Goal: Task Accomplishment & Management: Complete application form

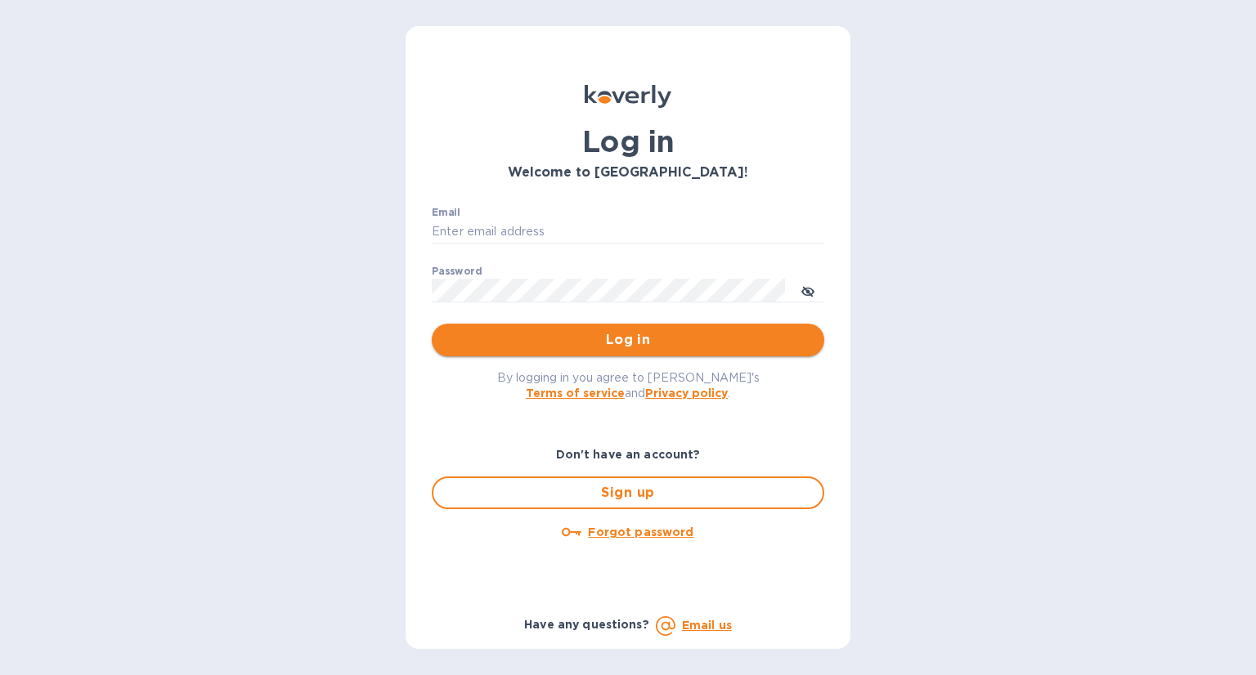
type input "[EMAIL_ADDRESS][DOMAIN_NAME]"
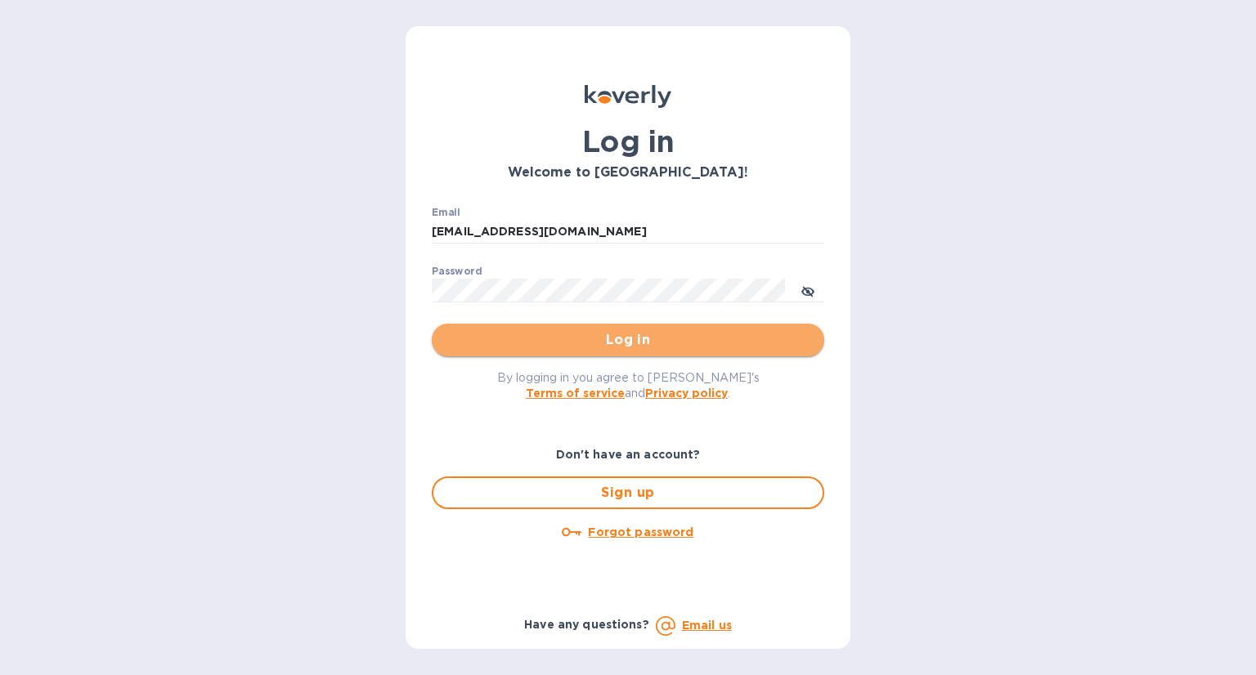
click at [621, 337] on span "Log in" at bounding box center [628, 340] width 366 height 20
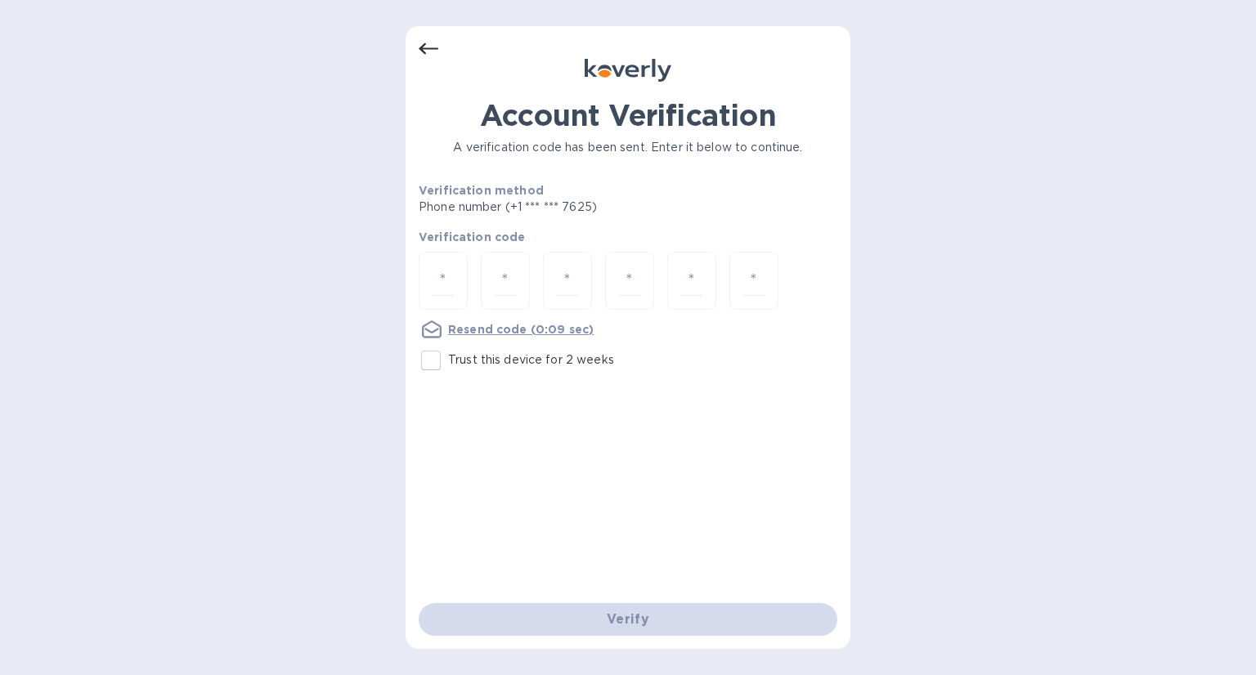
click at [432, 356] on input "Trust this device for 2 weeks" at bounding box center [431, 360] width 34 height 34
checkbox input "true"
click at [432, 289] on div at bounding box center [443, 281] width 49 height 58
type input "9"
type input "8"
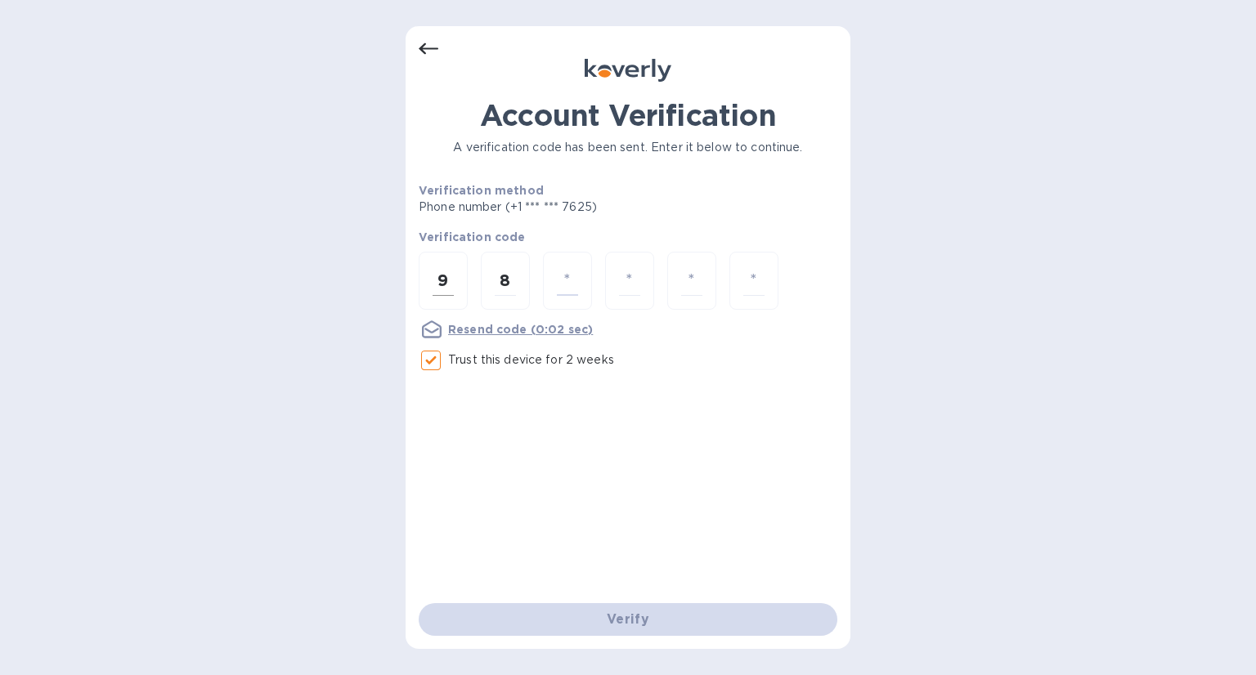
type input "1"
type input "5"
type input "2"
type input "6"
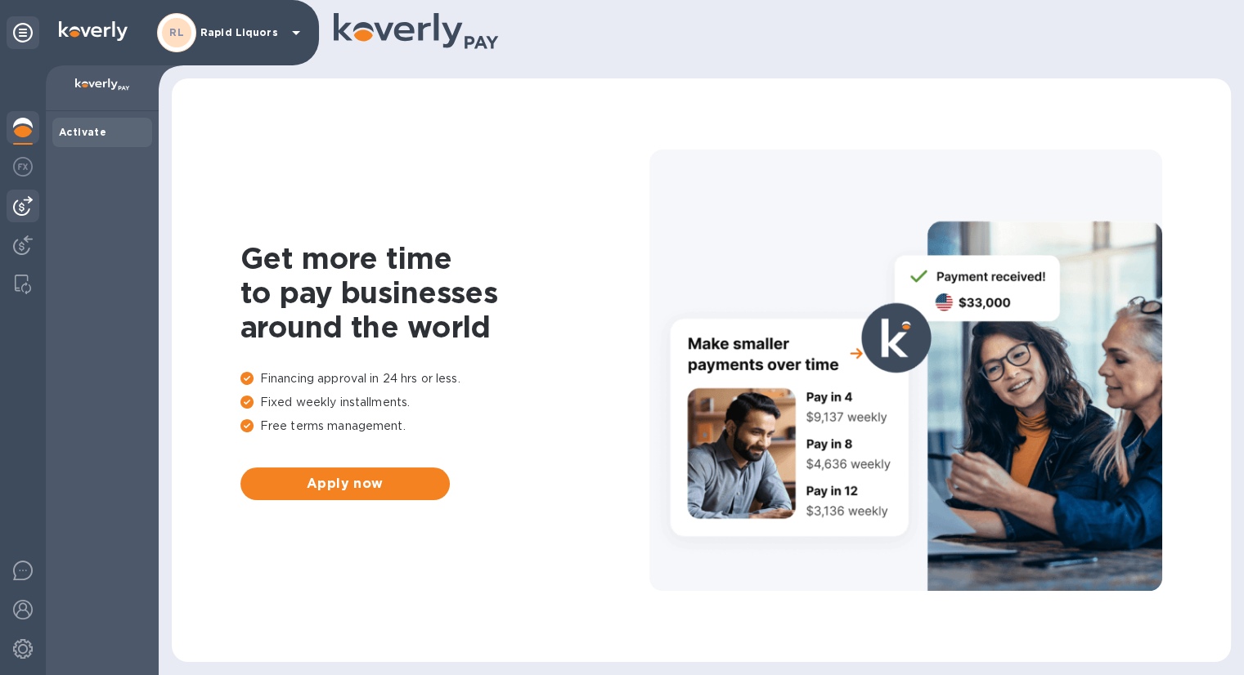
click at [16, 201] on img at bounding box center [23, 206] width 20 height 20
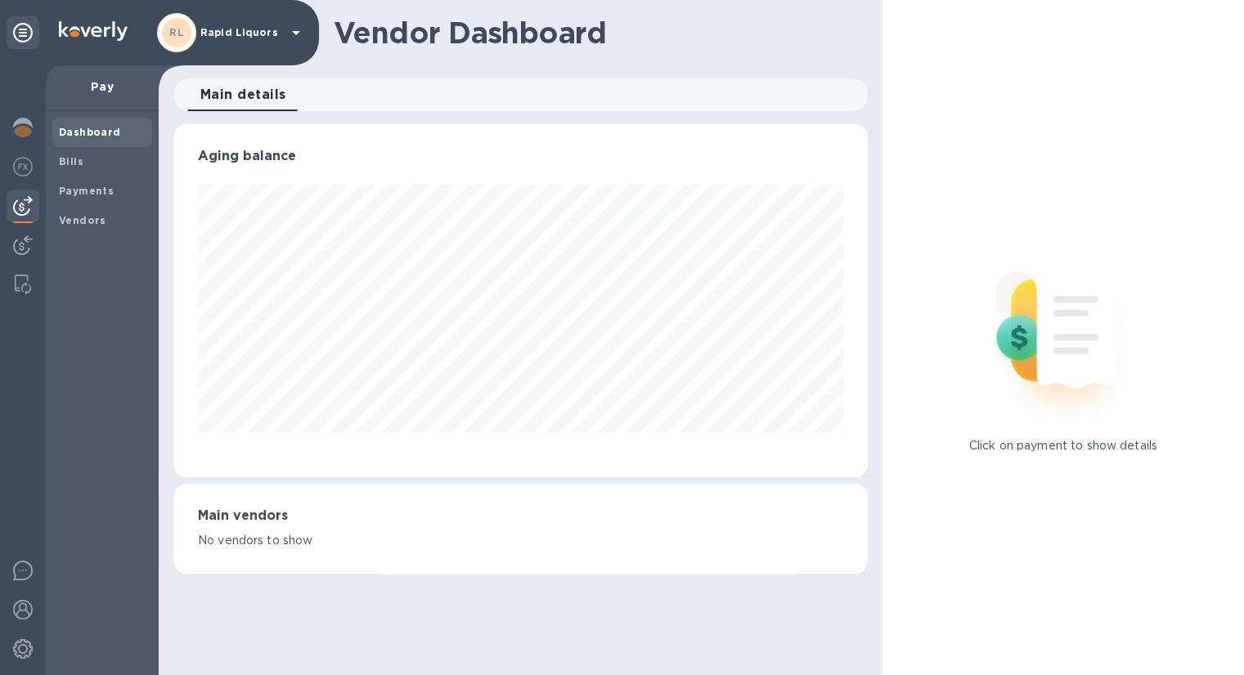
scroll to position [353, 693]
click at [86, 159] on span "Bills" at bounding box center [102, 162] width 87 height 16
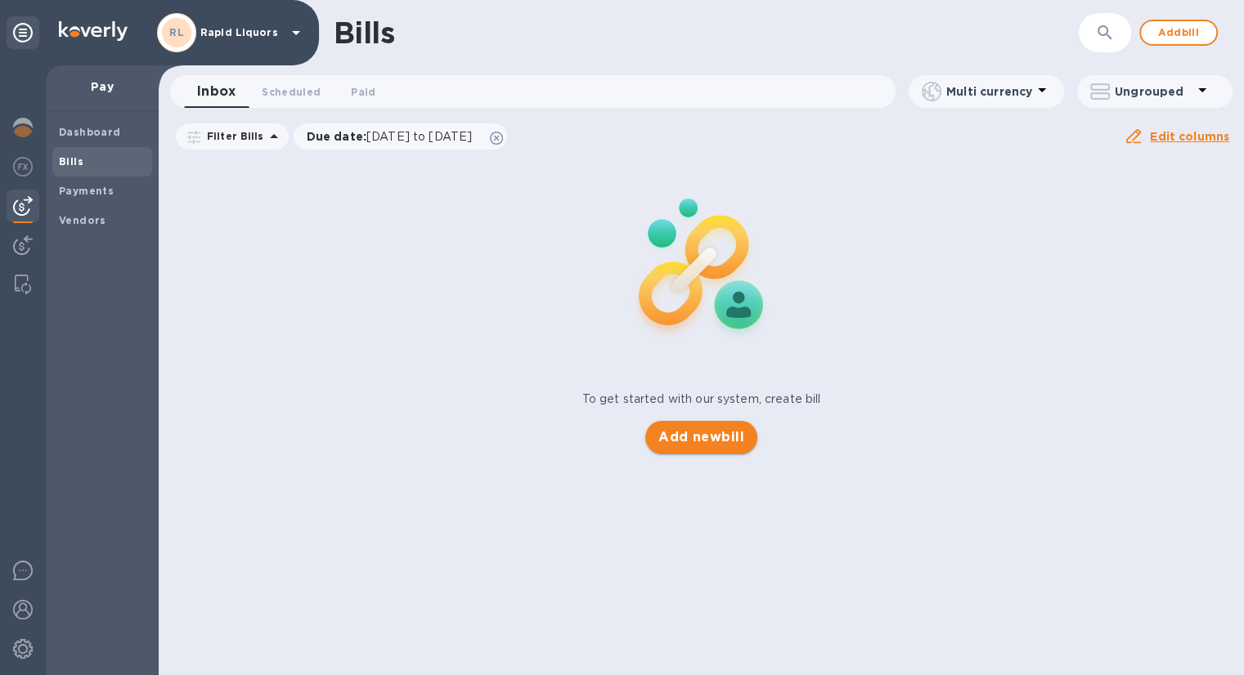
click at [686, 428] on span "Add new bill" at bounding box center [701, 438] width 86 height 20
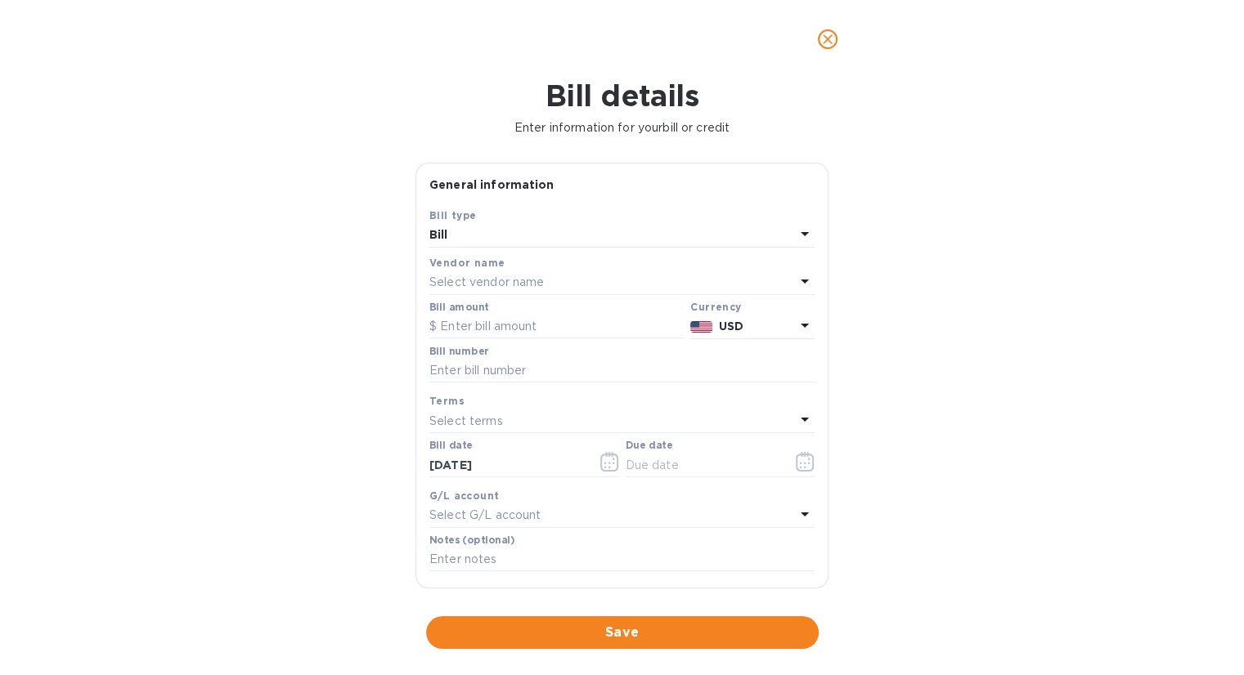
click at [559, 274] on div "Select vendor name" at bounding box center [612, 283] width 366 height 23
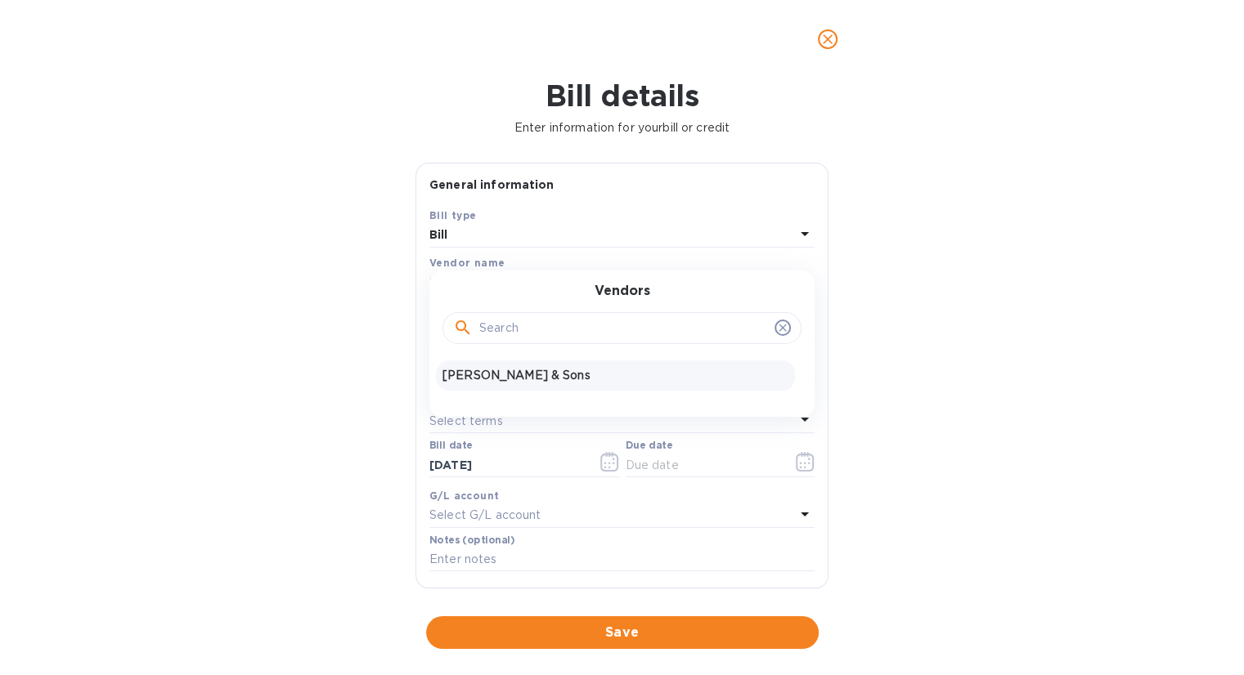
click at [480, 376] on p "[PERSON_NAME] & Sons" at bounding box center [615, 375] width 346 height 17
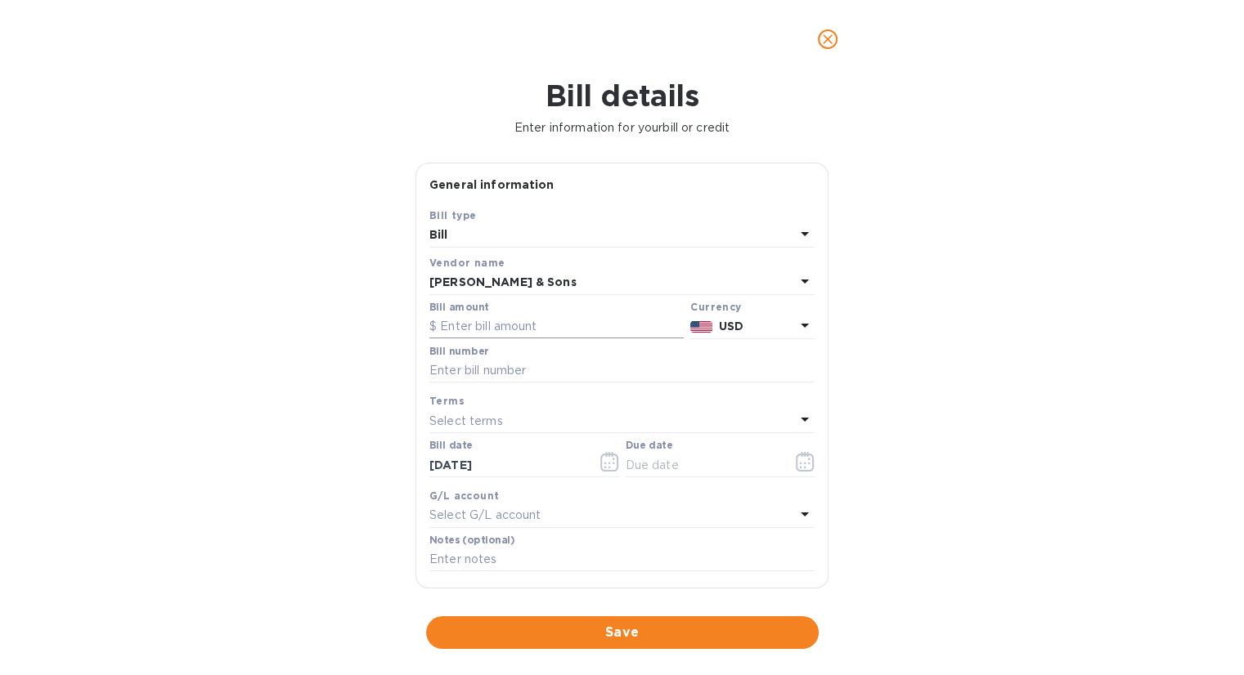
click at [464, 322] on input "text" at bounding box center [556, 327] width 254 height 25
type input "2,779.0"
click at [484, 377] on input "text" at bounding box center [621, 371] width 385 height 25
type input "214839"
click at [798, 478] on button "button" at bounding box center [805, 461] width 38 height 39
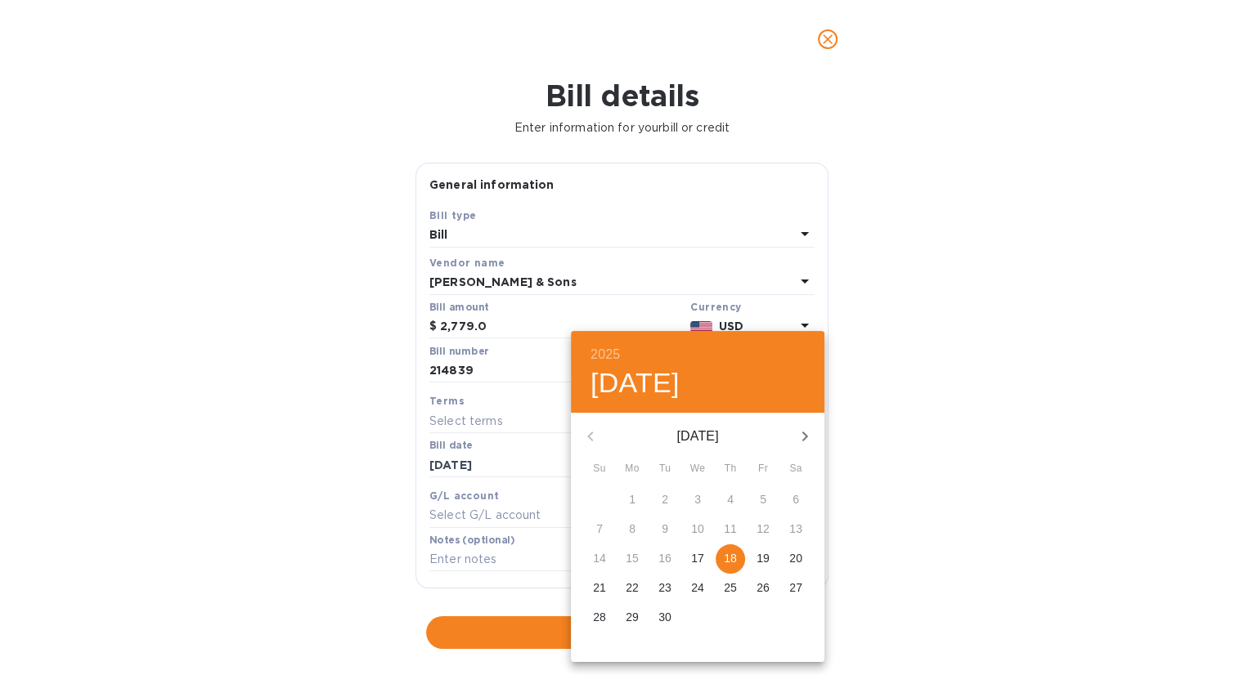
click at [743, 568] on div "18" at bounding box center [730, 559] width 33 height 29
type input "09/18/2025"
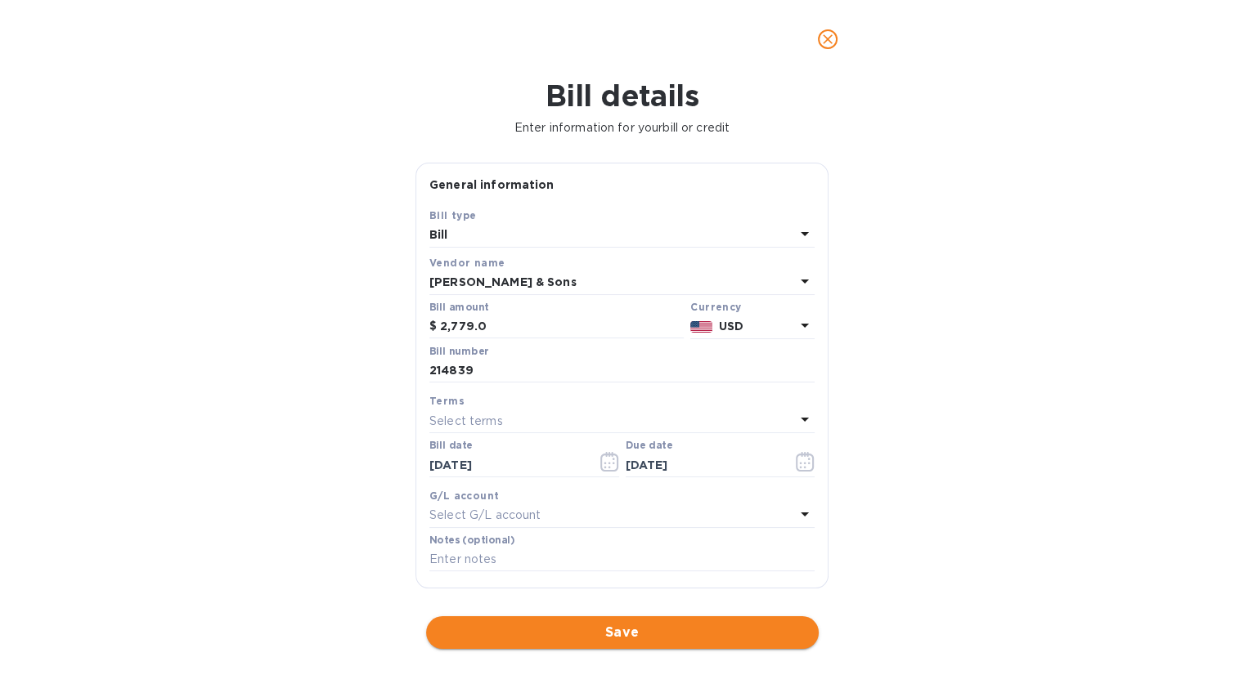
click at [585, 617] on button "Save" at bounding box center [622, 633] width 393 height 33
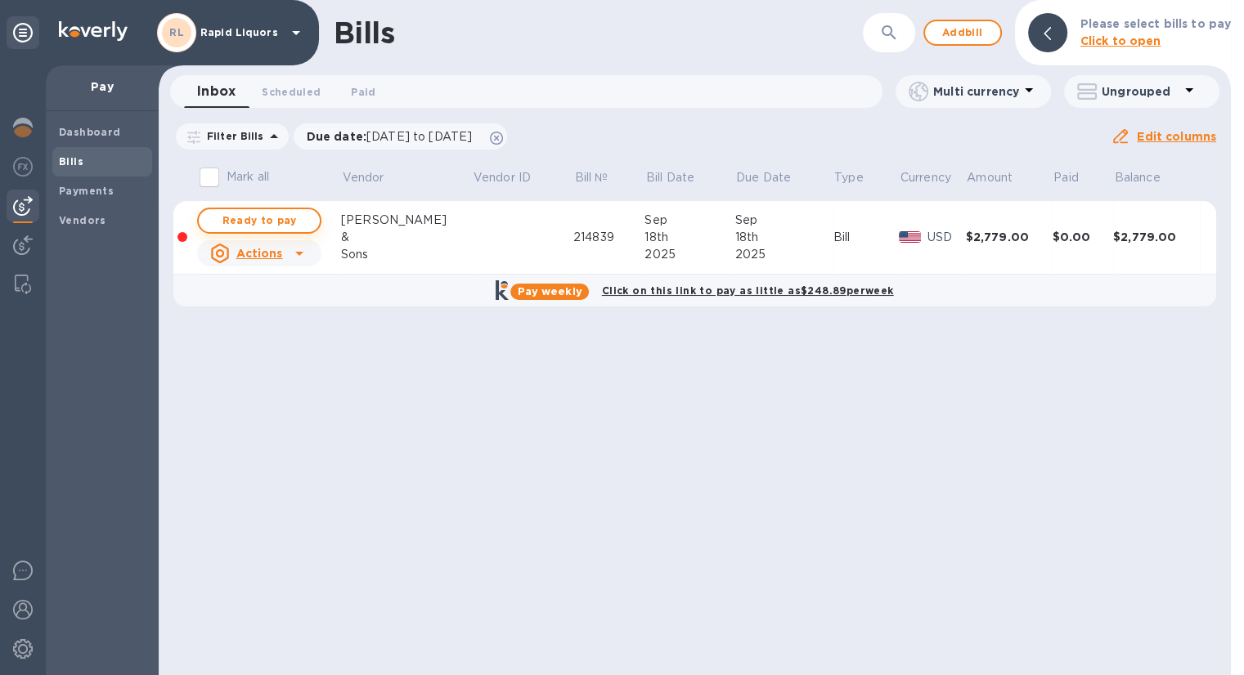
click at [272, 224] on span "Ready to pay" at bounding box center [259, 221] width 95 height 20
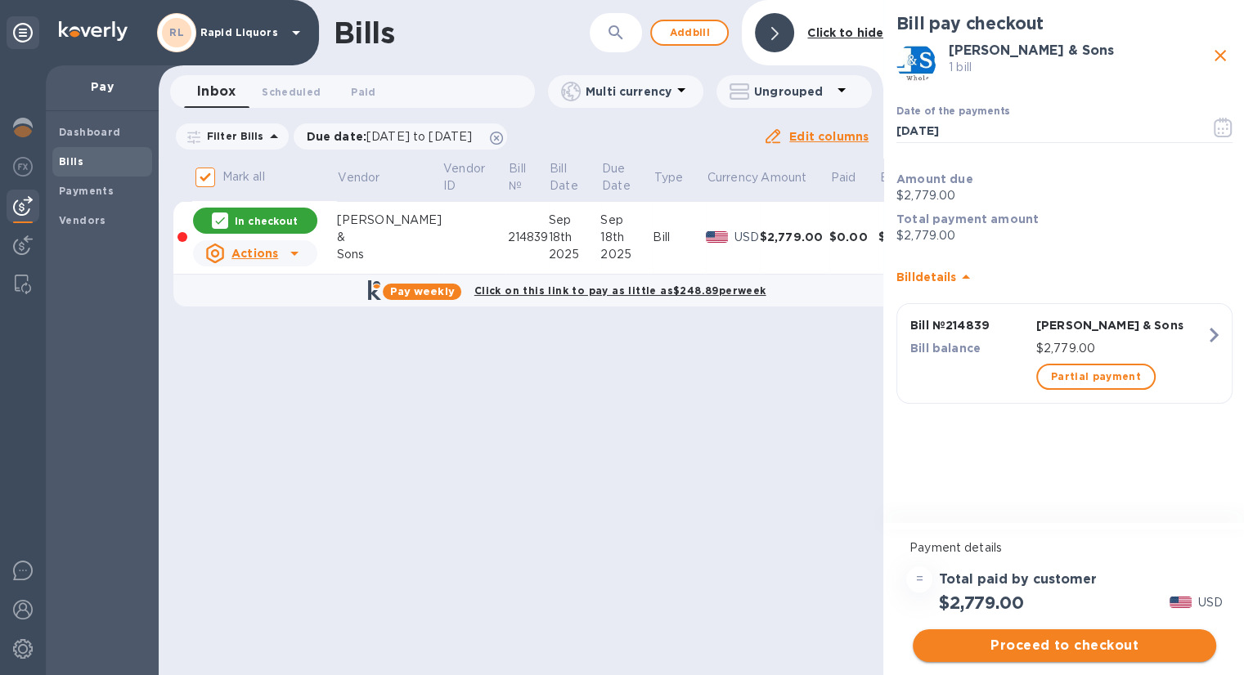
click at [1076, 651] on span "Proceed to checkout" at bounding box center [1064, 646] width 277 height 20
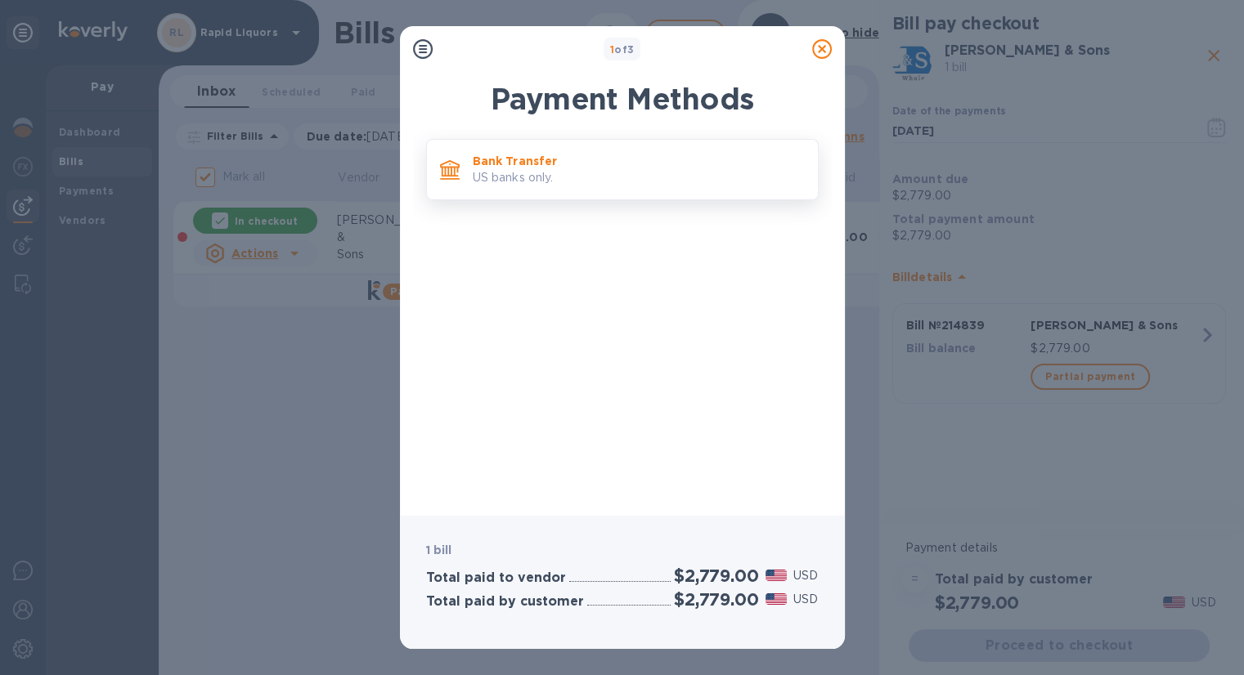
click at [672, 175] on p "US banks only." at bounding box center [639, 177] width 332 height 17
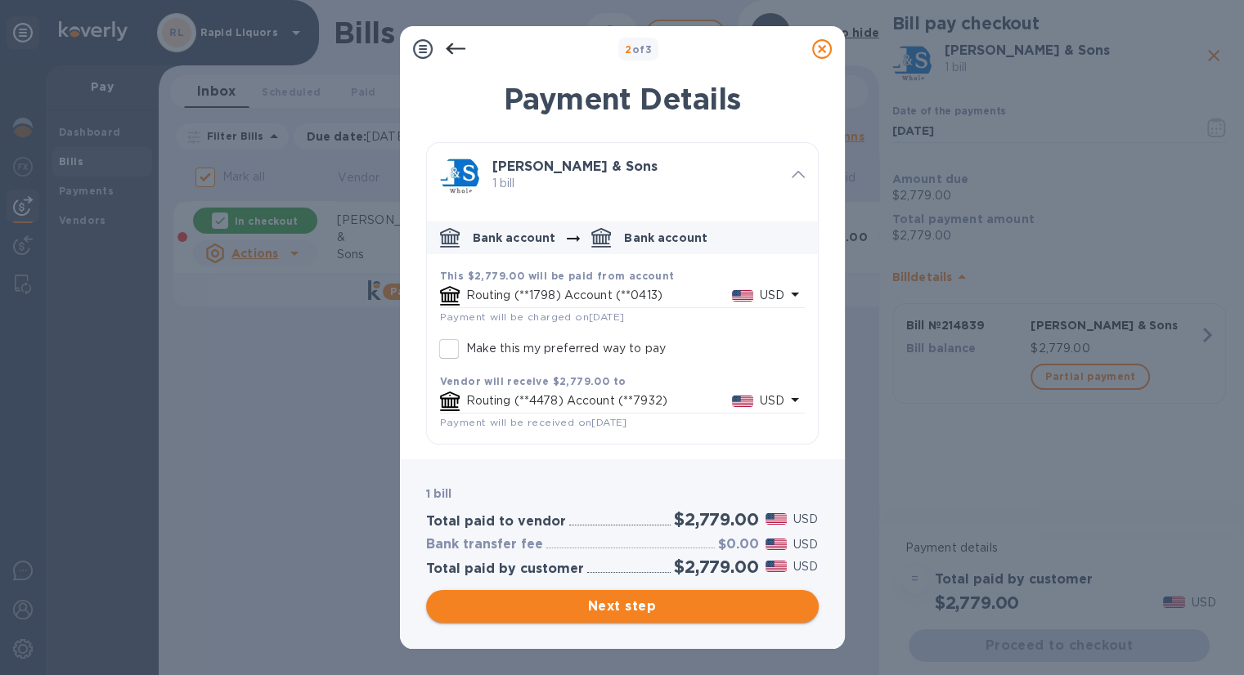
click at [643, 606] on span "Next step" at bounding box center [622, 607] width 366 height 20
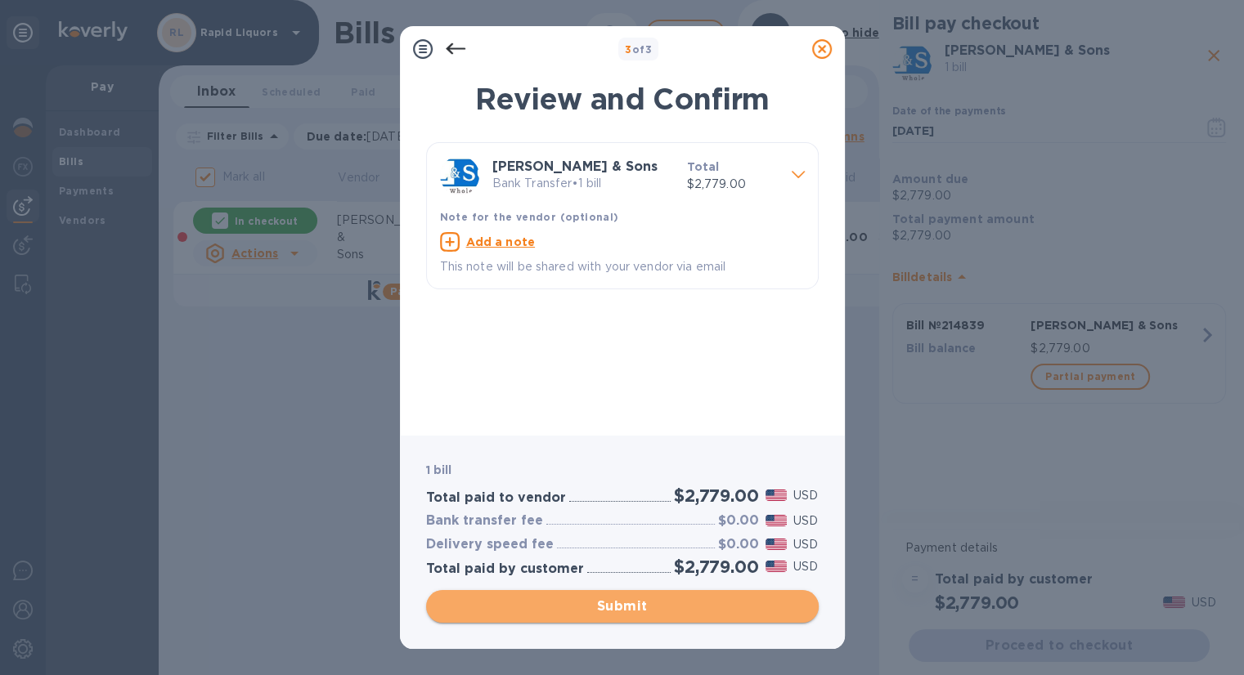
click at [643, 606] on span "Submit" at bounding box center [622, 607] width 366 height 20
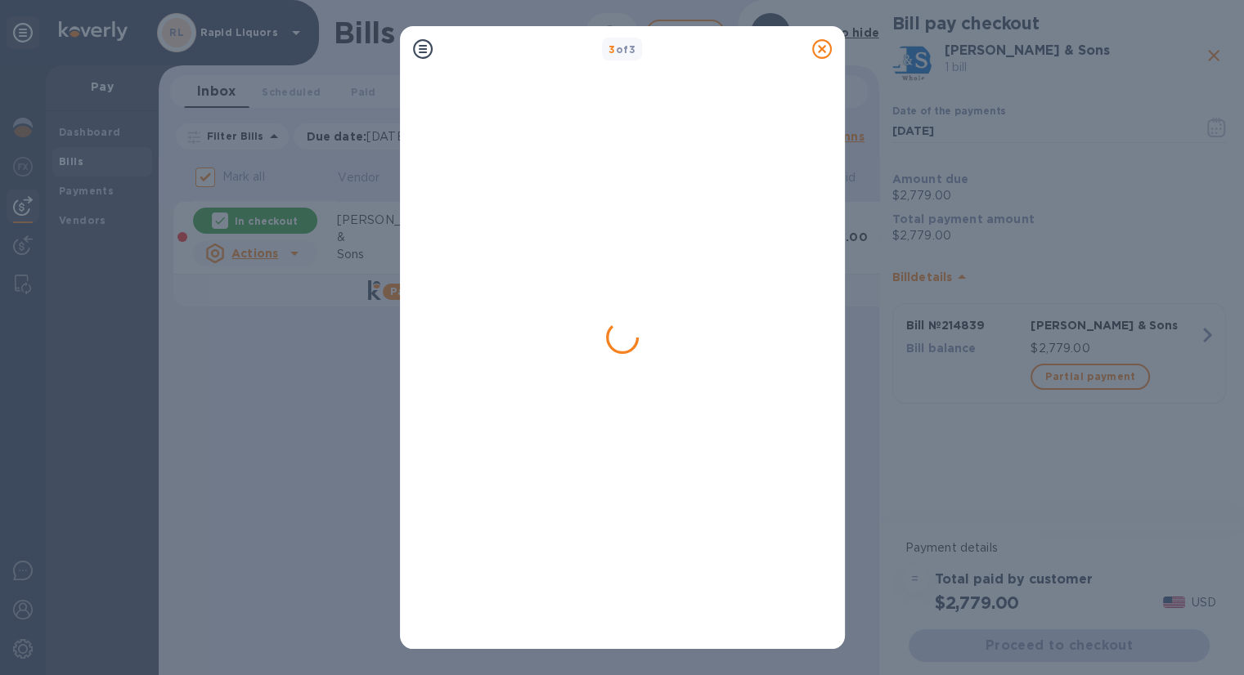
checkbox input "false"
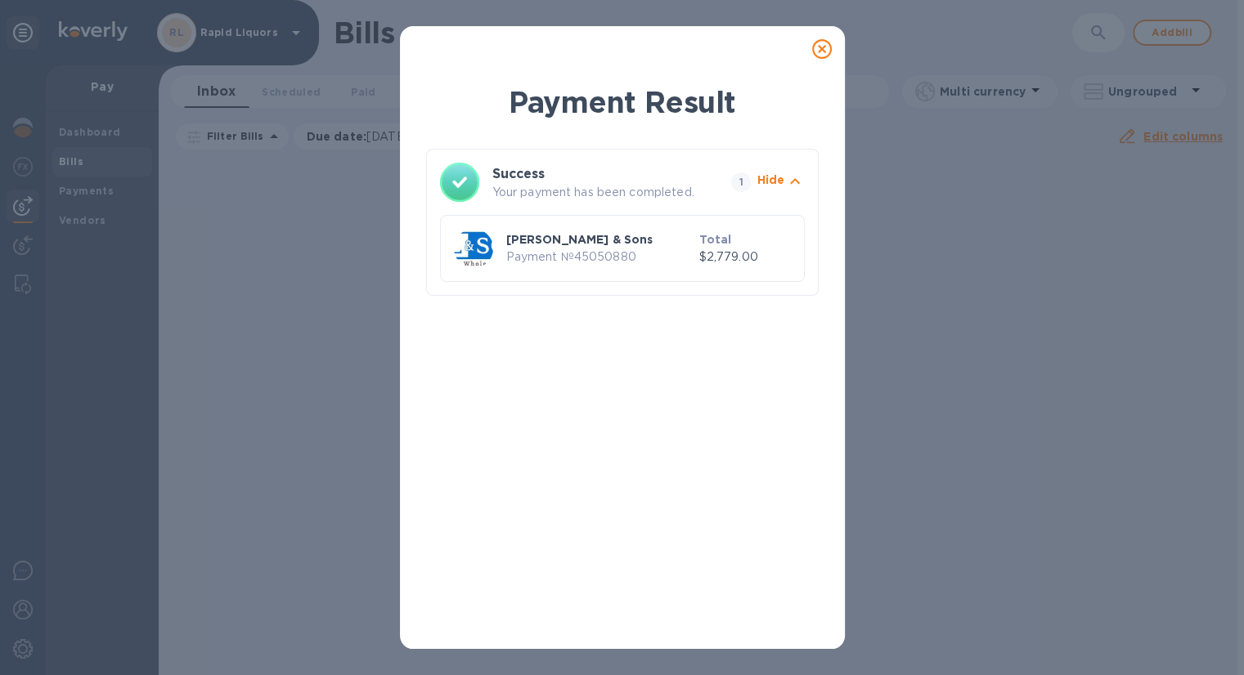
click at [816, 53] on icon at bounding box center [822, 49] width 20 height 20
